Goal: Task Accomplishment & Management: Use online tool/utility

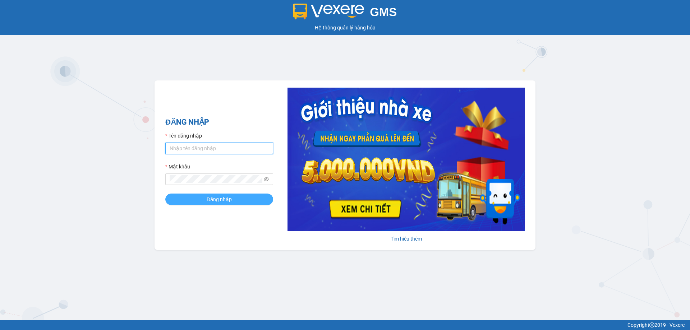
type input "vonhuy.hkot"
click at [208, 199] on span "Đăng nhập" at bounding box center [219, 199] width 25 height 8
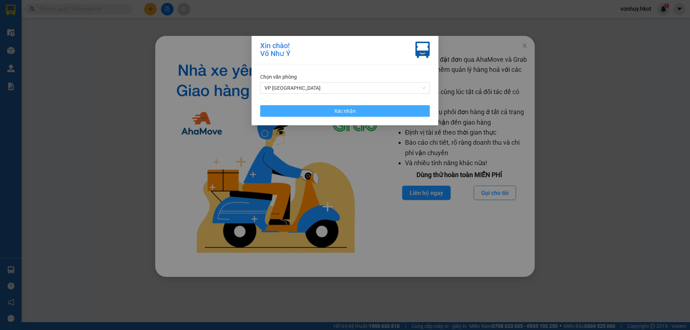
click at [346, 107] on span "Xác nhận" at bounding box center [345, 111] width 22 height 8
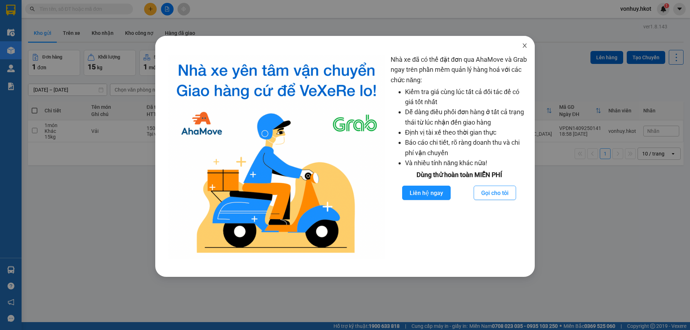
click at [526, 47] on icon "close" at bounding box center [525, 46] width 6 height 6
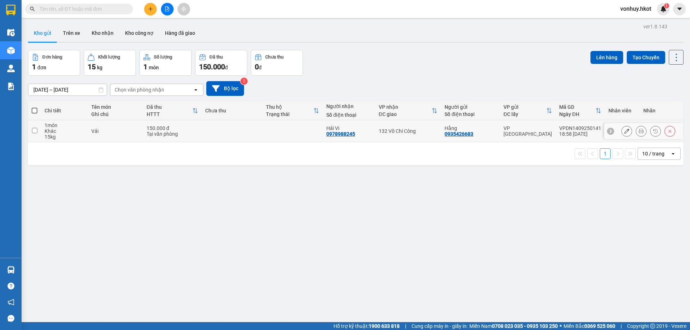
click at [37, 133] on td at bounding box center [34, 131] width 13 height 22
checkbox input "true"
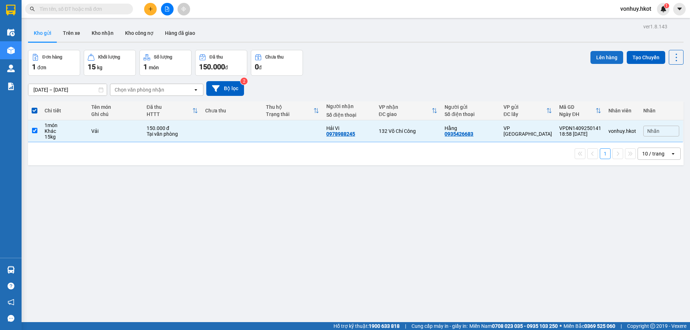
click at [602, 60] on button "Lên hàng" at bounding box center [606, 57] width 33 height 13
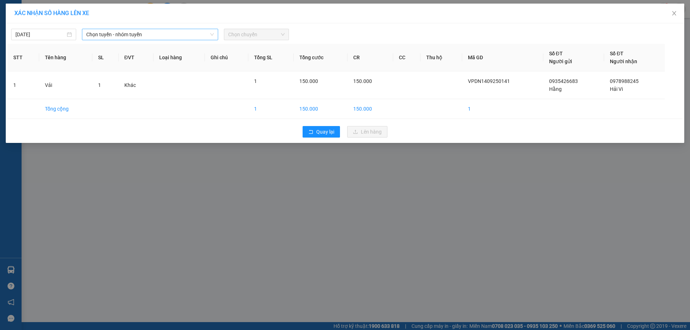
click at [140, 36] on span "Chọn tuyến - nhóm tuyến" at bounding box center [150, 34] width 128 height 11
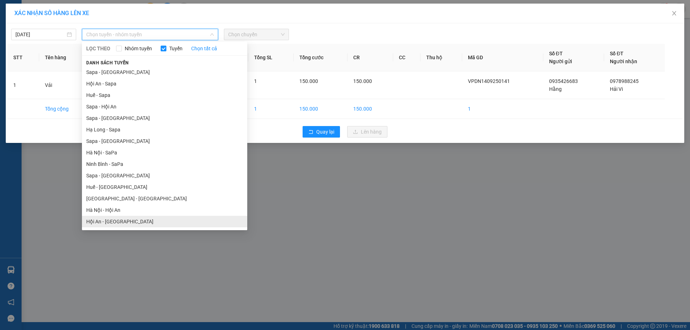
click at [112, 222] on li "Hội An - [GEOGRAPHIC_DATA]" at bounding box center [164, 221] width 165 height 11
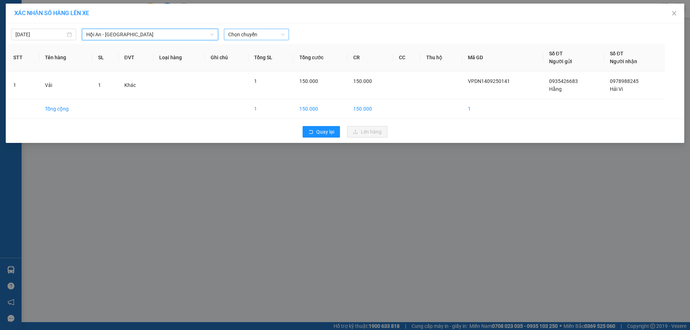
click at [247, 32] on span "Chọn chuyến" at bounding box center [256, 34] width 56 height 11
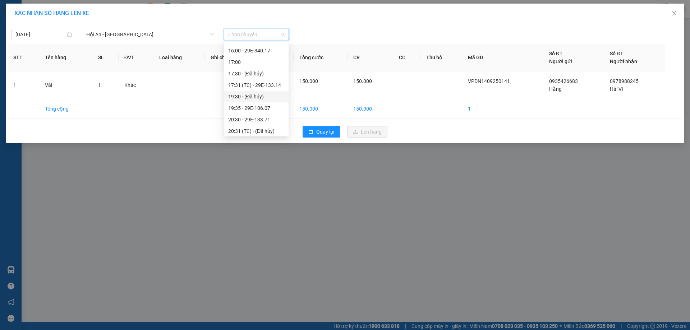
scroll to position [46, 0]
click at [259, 102] on div "19:35 - 29E-106.07" at bounding box center [256, 106] width 56 height 8
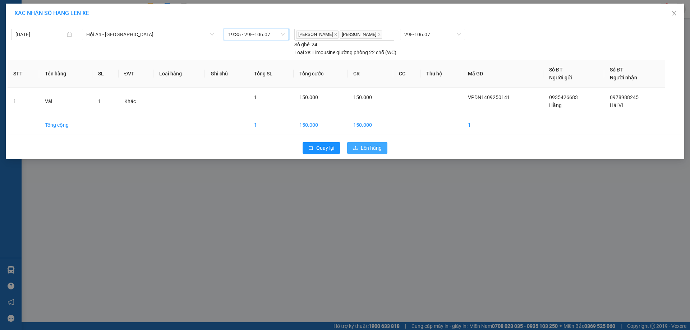
click at [370, 152] on span "Lên hàng" at bounding box center [371, 148] width 21 height 8
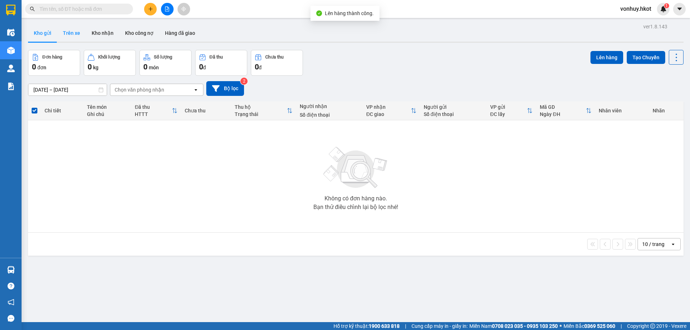
click at [73, 31] on button "Trên xe" at bounding box center [71, 32] width 29 height 17
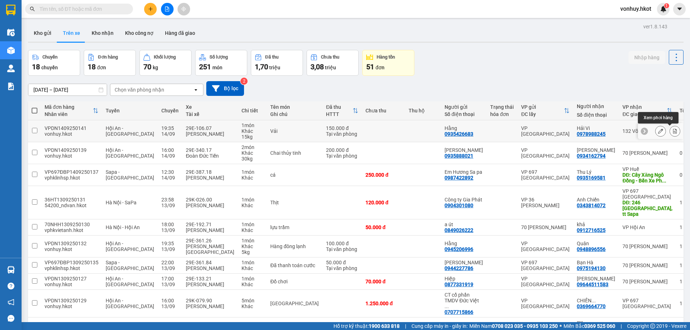
click at [673, 132] on icon at bounding box center [675, 131] width 4 height 5
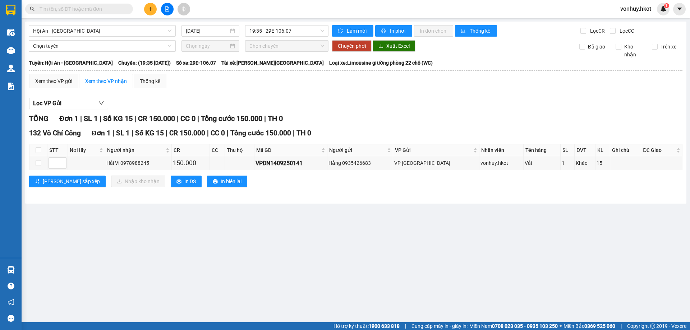
click at [26, 49] on div "Chọn tuyến" at bounding box center [102, 45] width 153 height 11
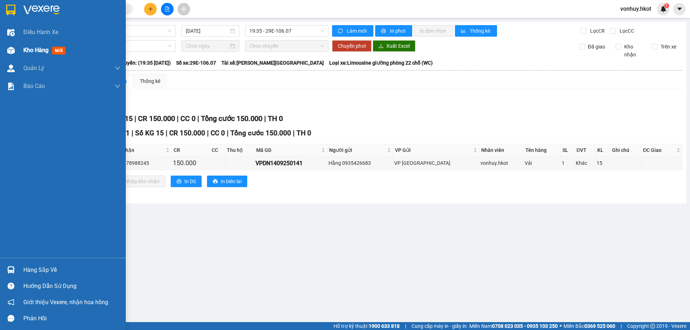
click at [33, 47] on span "Kho hàng" at bounding box center [35, 50] width 25 height 7
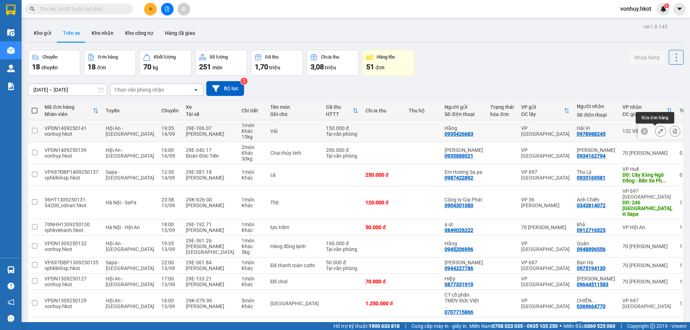
click at [658, 130] on icon at bounding box center [660, 131] width 5 height 5
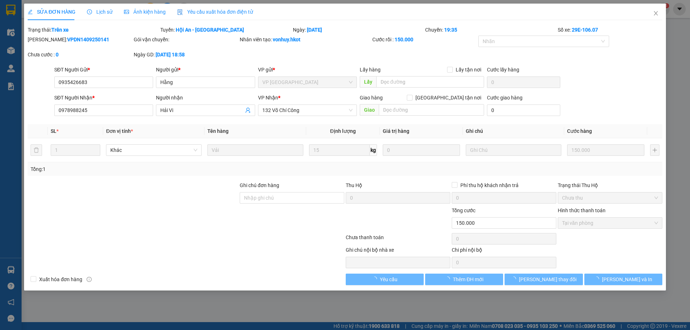
type input "0935426683"
type input "Hằng"
type input "0978988245"
type input "Hải Vi"
type input "150.000"
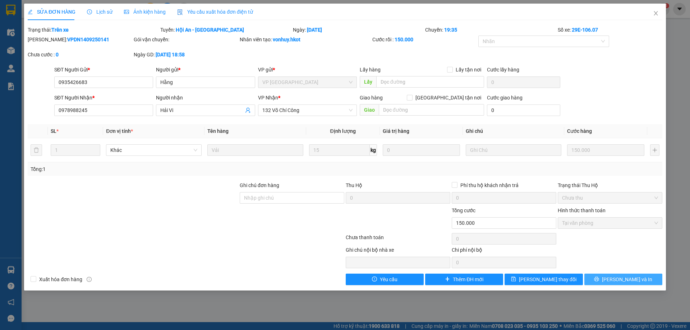
click at [629, 278] on span "[PERSON_NAME] và In" at bounding box center [627, 280] width 50 height 8
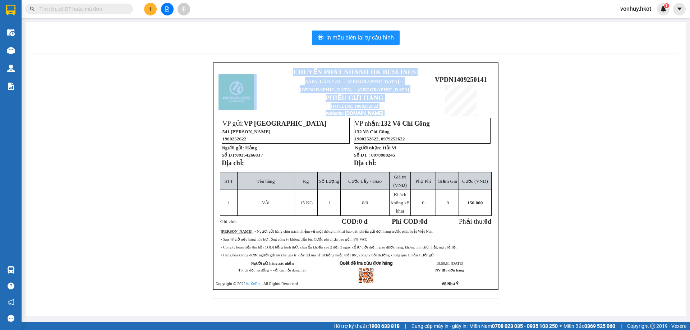
drag, startPoint x: 435, startPoint y: 73, endPoint x: 497, endPoint y: 73, distance: 61.8
click at [497, 73] on div "CHUYỂN PHÁT NHANH HK BUSLINES SAPA, [GEOGRAPHIC_DATA] ↔ [GEOGRAPHIC_DATA] ↔ [GE…" at bounding box center [355, 176] width 285 height 227
copy table "CHUYỂN PHÁT NHANH HK BUSLINES SAPA, [GEOGRAPHIC_DATA] ↔ [GEOGRAPHIC_DATA] ↔ [GE…"
